Goal: Register for event/course

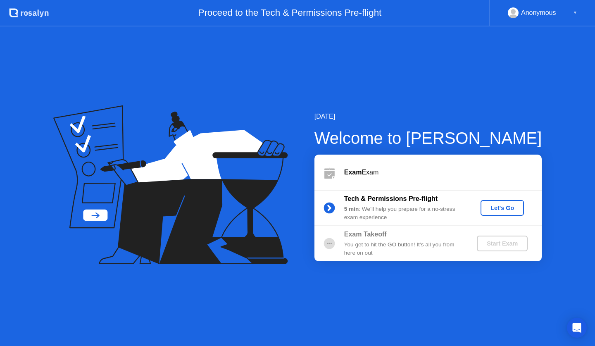
click at [499, 209] on div "Let's Go" at bounding box center [502, 207] width 37 height 7
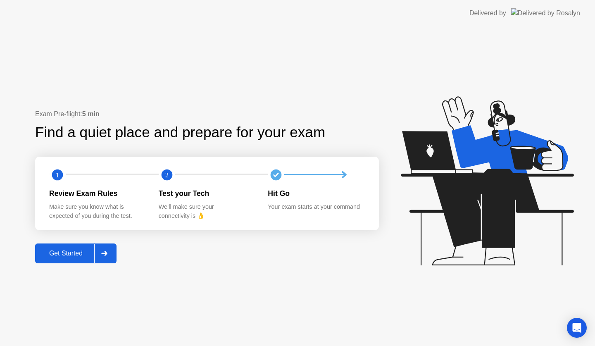
click at [109, 254] on div at bounding box center [104, 253] width 20 height 19
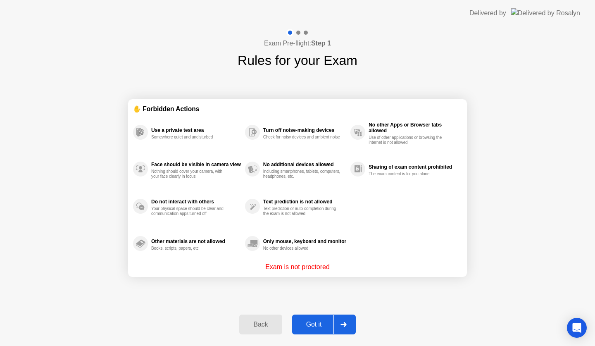
click at [320, 319] on button "Got it" at bounding box center [324, 324] width 64 height 20
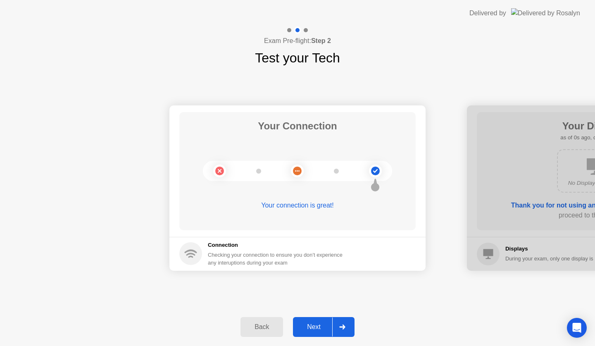
click at [332, 325] on div "Next" at bounding box center [313, 326] width 37 height 7
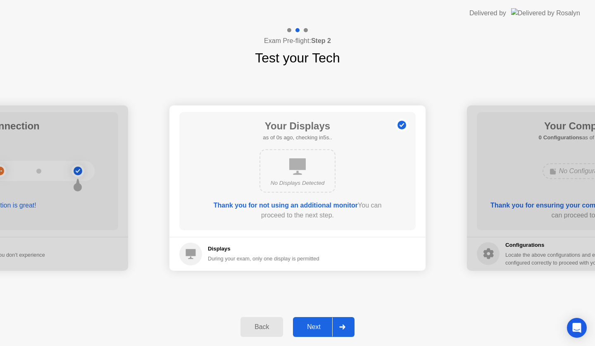
click at [333, 325] on div at bounding box center [342, 326] width 20 height 19
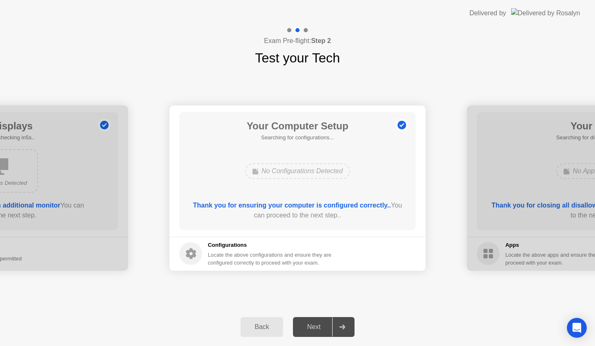
click at [333, 325] on div at bounding box center [342, 326] width 20 height 19
click at [335, 327] on div at bounding box center [342, 326] width 20 height 19
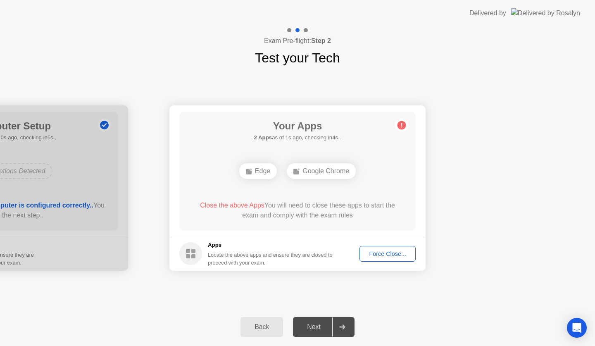
drag, startPoint x: 336, startPoint y: 327, endPoint x: 377, endPoint y: 254, distance: 83.8
click at [372, 268] on div "Exam Pre-flight: Step 2 Test your Tech Your Connection Your connection is great…" at bounding box center [297, 185] width 595 height 319
click at [378, 250] on div "Force Close..." at bounding box center [387, 253] width 50 height 7
click at [299, 240] on footer "Apps Locate the above apps and ensure they are closed to proceed with your exam…" at bounding box center [297, 254] width 256 height 34
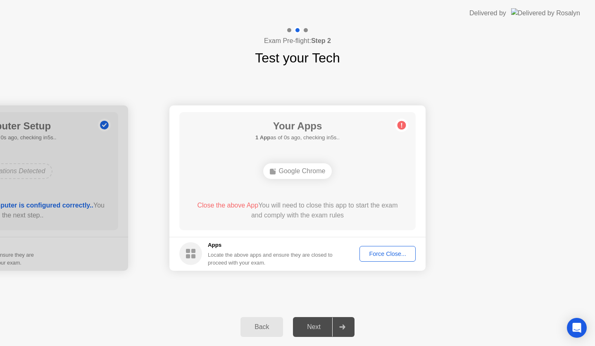
click at [321, 326] on div "Next" at bounding box center [313, 326] width 37 height 7
click at [339, 325] on icon at bounding box center [342, 326] width 6 height 5
click at [381, 250] on div "Force Close..." at bounding box center [387, 253] width 50 height 7
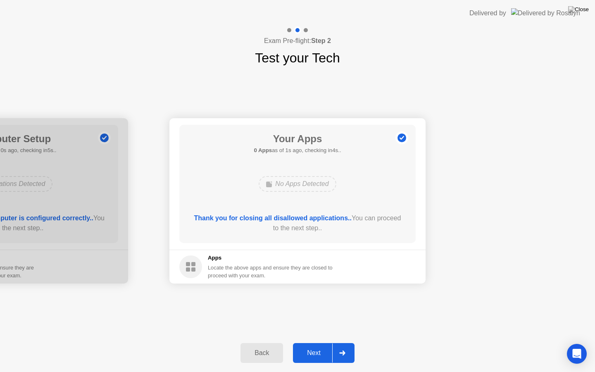
click at [312, 345] on div "Next" at bounding box center [313, 352] width 37 height 7
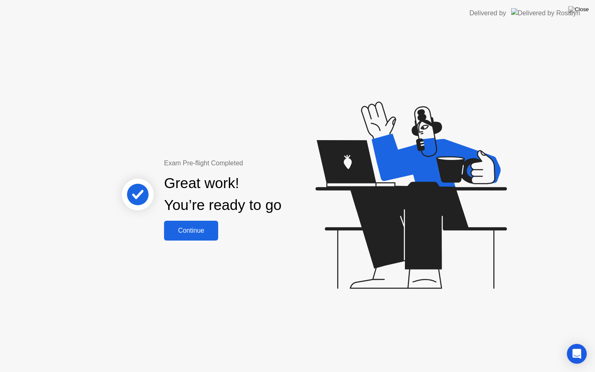
click at [197, 233] on div "Continue" at bounding box center [190, 230] width 49 height 7
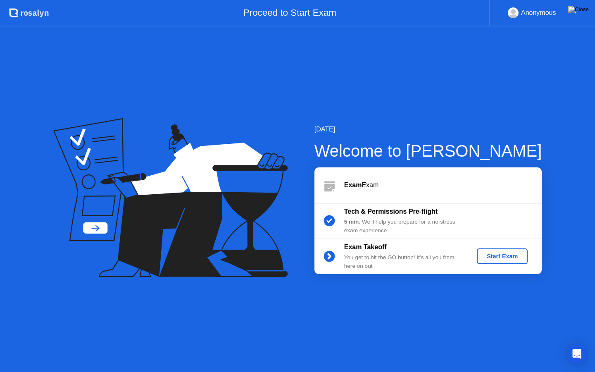
click at [496, 254] on div "Start Exam" at bounding box center [502, 256] width 44 height 7
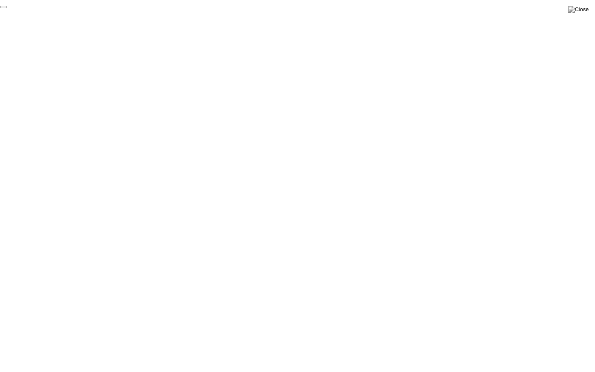
click div "End Proctoring Session"
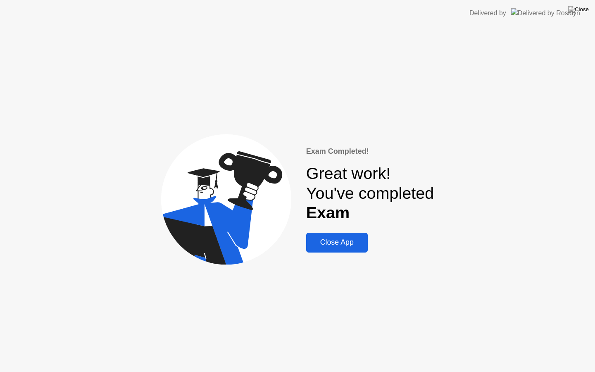
click at [332, 243] on div "Close App" at bounding box center [336, 242] width 57 height 9
